Goal: Task Accomplishment & Management: Use online tool/utility

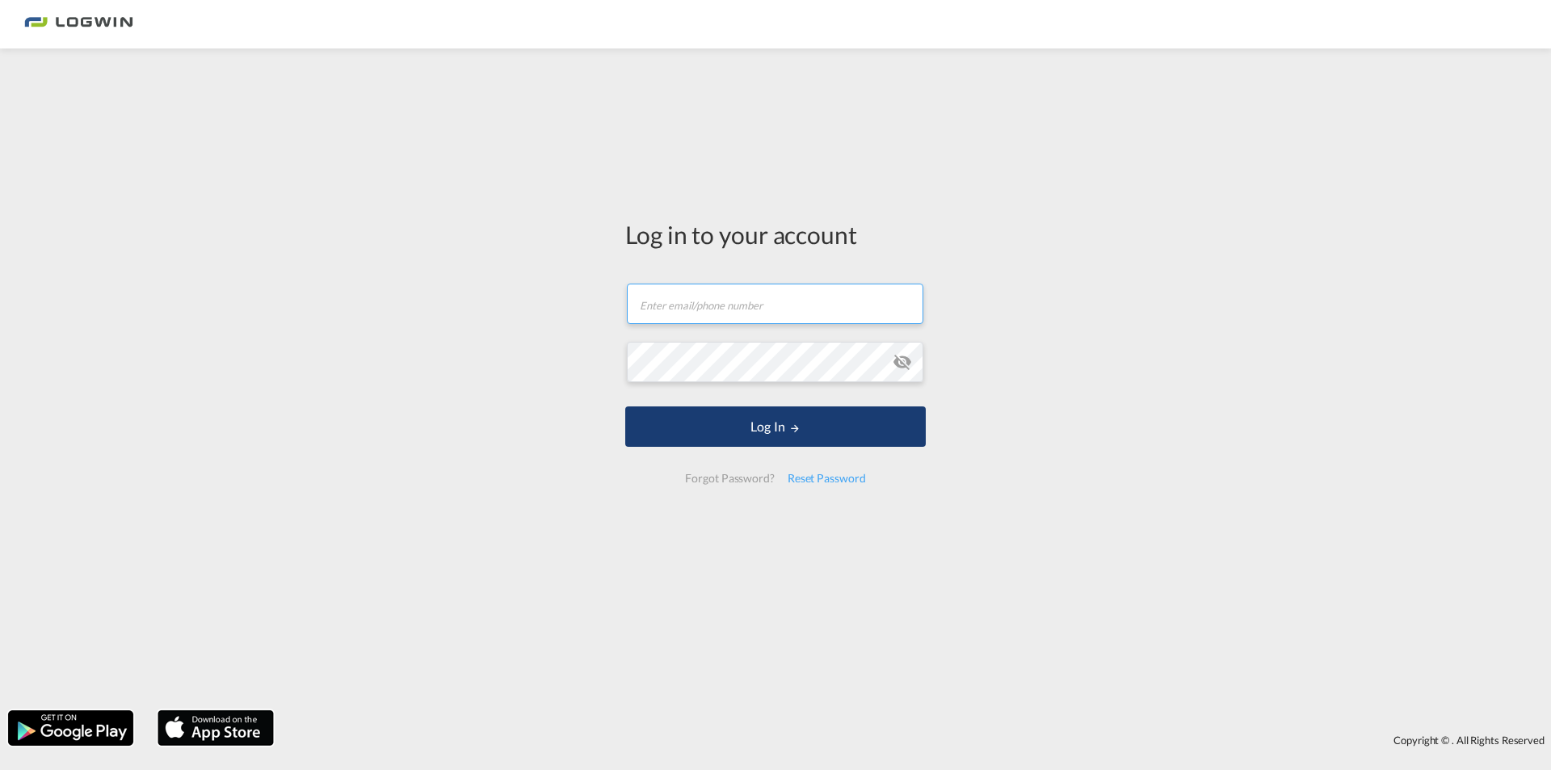
type input "[PERSON_NAME][EMAIL_ADDRESS][DOMAIN_NAME]"
click at [795, 415] on button "Log In" at bounding box center [775, 426] width 300 height 40
